Goal: Information Seeking & Learning: Learn about a topic

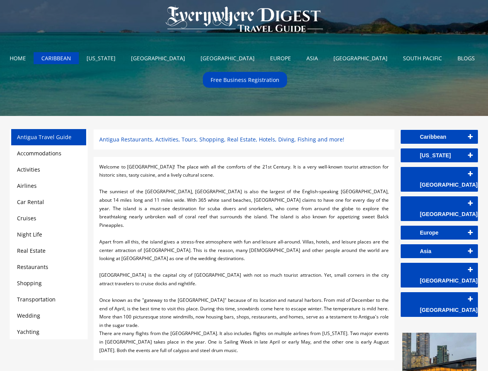
click at [244, 185] on div at bounding box center [243, 183] width 289 height 9
click at [244, 20] on img at bounding box center [244, 19] width 172 height 39
click at [439, 137] on link "Caribbean" at bounding box center [439, 137] width 77 height 14
click at [439, 155] on link "[US_STATE]" at bounding box center [439, 155] width 77 height 14
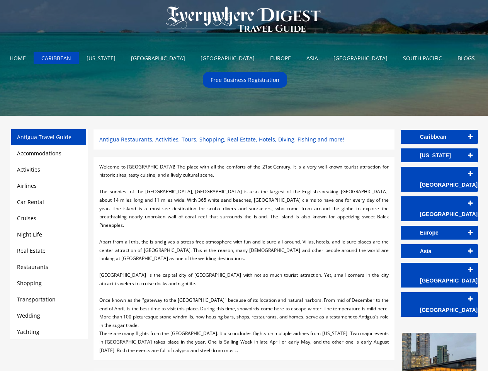
click at [0, 0] on link "[GEOGRAPHIC_DATA]" at bounding box center [0, 0] width 0 height 0
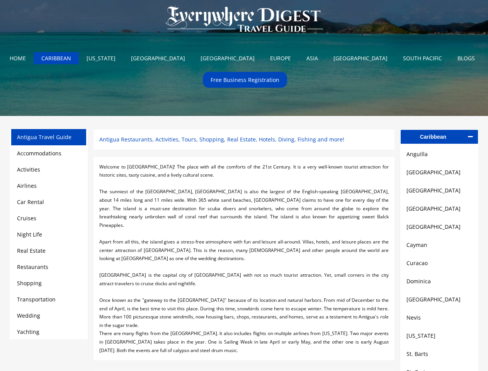
click at [439, 192] on link "[GEOGRAPHIC_DATA]" at bounding box center [440, 190] width 66 height 9
click at [439, 211] on link "[GEOGRAPHIC_DATA]" at bounding box center [440, 208] width 66 height 9
click at [439, 230] on link "[GEOGRAPHIC_DATA]" at bounding box center [440, 226] width 66 height 9
click at [439, 248] on link "Cayman" at bounding box center [440, 244] width 66 height 9
